Goal: Information Seeking & Learning: Check status

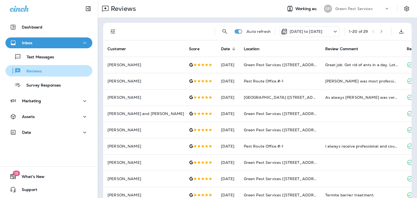
click at [33, 69] on p "Reviews" at bounding box center [31, 71] width 21 height 5
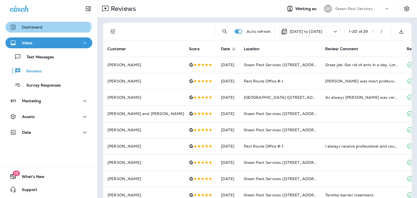
click at [31, 25] on p "Dashboard" at bounding box center [32, 27] width 21 height 4
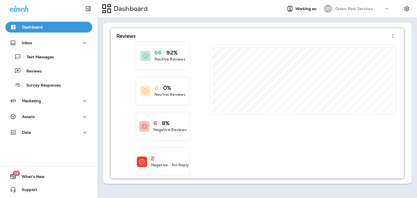
click at [395, 33] on icon "button" at bounding box center [392, 36] width 7 height 7
click at [356, 36] on div "Reviews" at bounding box center [256, 36] width 281 height 11
click at [167, 127] on p "Negative Reviews" at bounding box center [169, 129] width 33 height 5
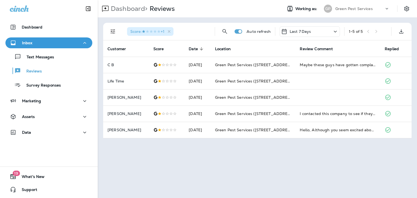
click at [331, 33] on div "Last 7 Days" at bounding box center [309, 31] width 60 height 11
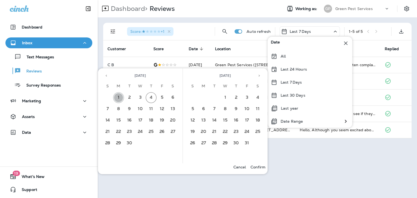
click at [116, 98] on button "1" at bounding box center [118, 97] width 11 height 11
click at [153, 97] on button "4" at bounding box center [151, 97] width 11 height 11
click at [256, 168] on p "Confirm" at bounding box center [257, 167] width 15 height 4
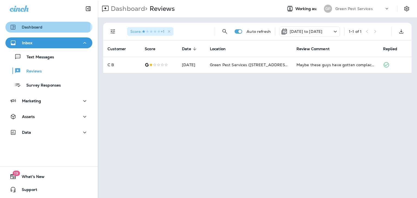
click at [35, 26] on p "Dashboard" at bounding box center [32, 27] width 21 height 4
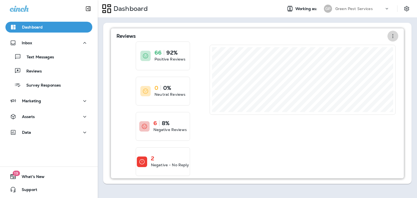
click at [391, 34] on icon "button" at bounding box center [392, 36] width 7 height 7
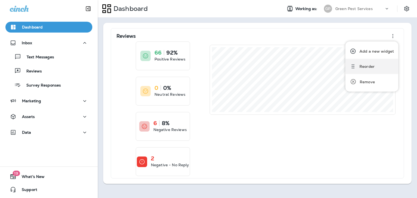
click at [366, 68] on div "Reorder" at bounding box center [366, 66] width 15 height 7
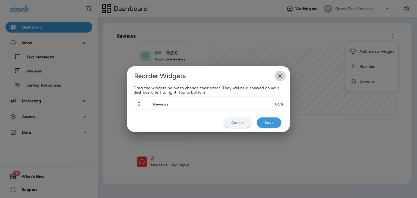
click at [280, 77] on icon "button" at bounding box center [280, 76] width 7 height 7
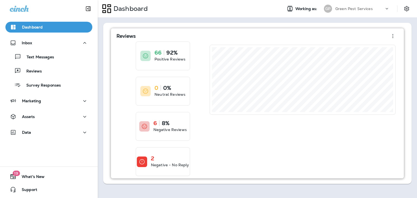
click at [136, 140] on div "66 92% Positive Reviews 0 0% Neutral Reviews 6 8% Negative Reviews 2 Negative -…" at bounding box center [162, 108] width 93 height 135
